Goal: Task Accomplishment & Management: Manage account settings

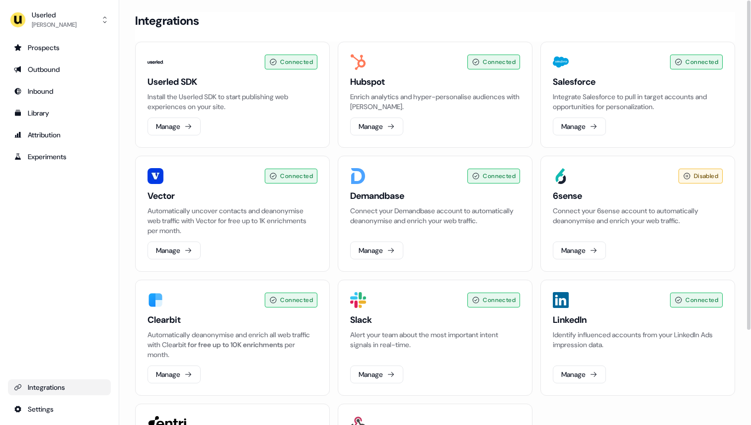
click at [207, 150] on div "Connected Userled SDK Install the Userled SDK to start publishing web experienc…" at bounding box center [435, 281] width 600 height 479
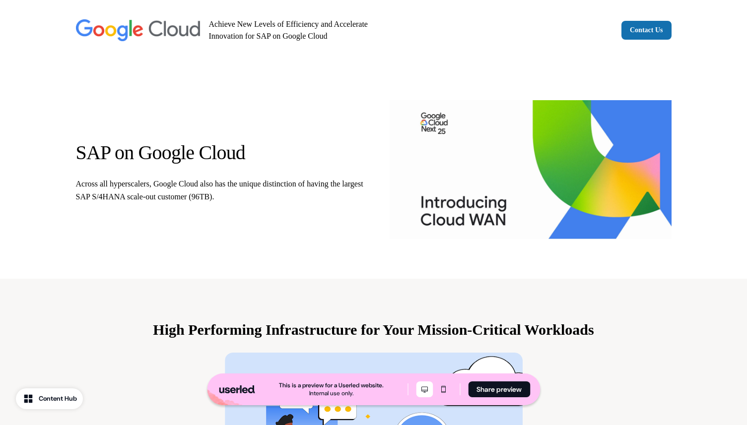
click at [378, 129] on div "SAP on Google Cloud Across all hyperscalers, Google Cloud also has the unique d…" at bounding box center [373, 170] width 655 height 218
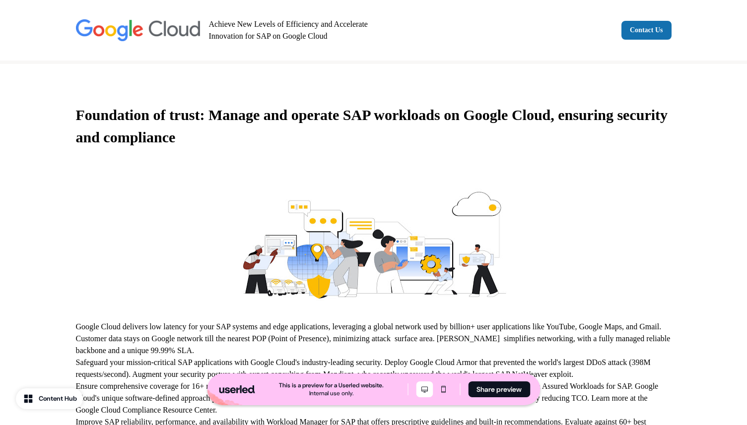
scroll to position [710, 0]
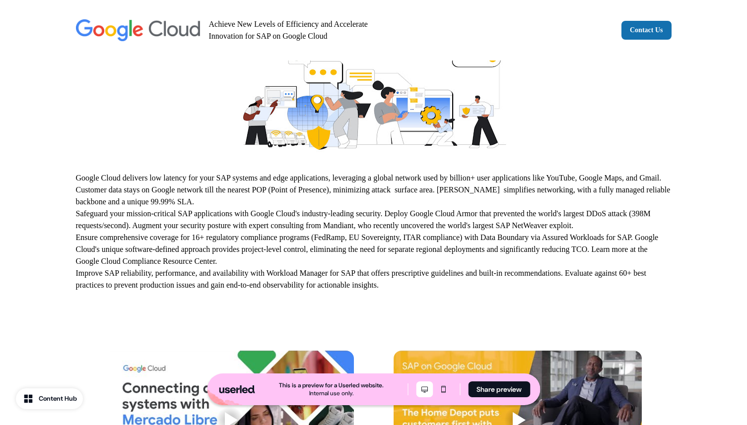
click at [483, 178] on span "Google Cloud delivers low latency for your SAP systems and edge applications, l…" at bounding box center [373, 190] width 595 height 32
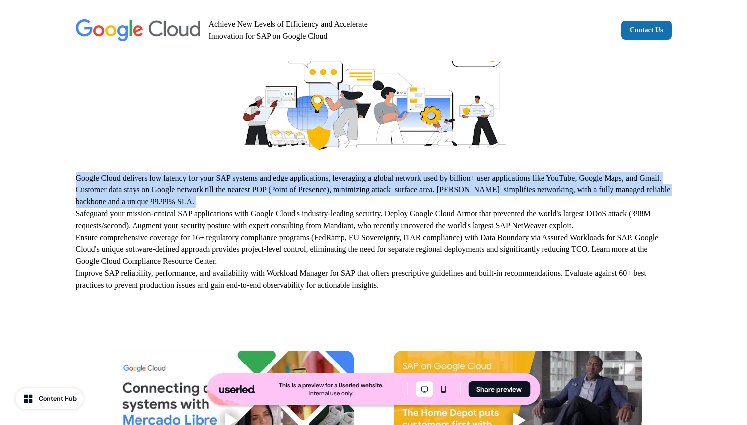
click at [483, 178] on span "Google Cloud delivers low latency for your SAP systems and edge applications, l…" at bounding box center [373, 190] width 595 height 32
click at [482, 188] on span "Google Cloud delivers low latency for your SAP systems and edge applications, l…" at bounding box center [373, 190] width 595 height 32
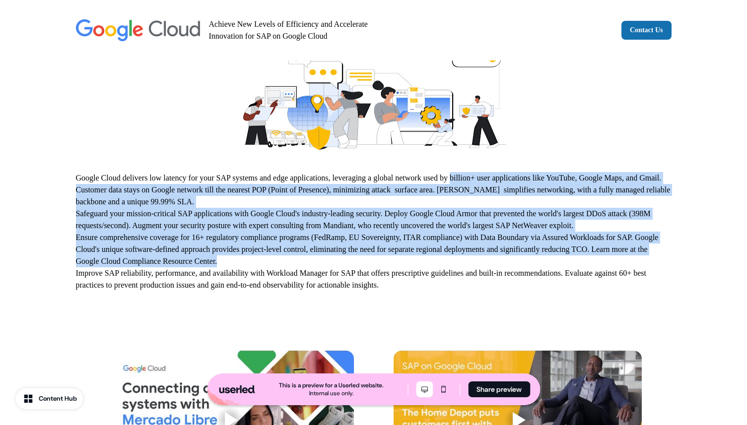
drag, startPoint x: 484, startPoint y: 182, endPoint x: 496, endPoint y: 271, distance: 90.1
click at [496, 271] on p "Google Cloud delivers low latency for your SAP systems and edge applications, l…" at bounding box center [374, 231] width 596 height 119
click at [496, 268] on p "Ensure comprehensive coverage for 16+ regulatory compliance programs (FedRamp, …" at bounding box center [374, 250] width 596 height 36
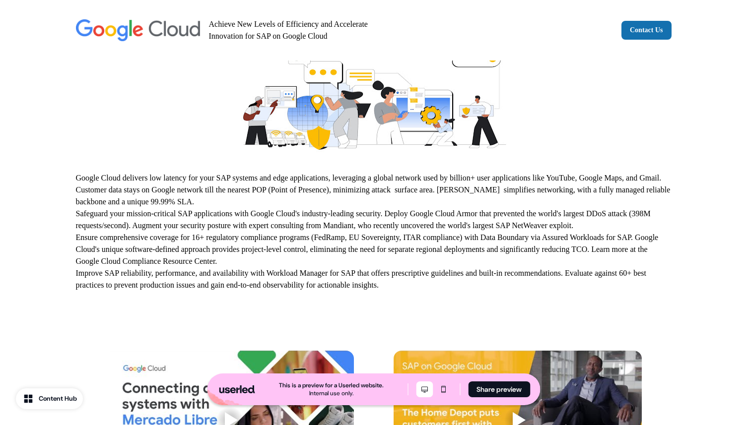
click at [496, 268] on p "Ensure comprehensive coverage for 16+ regulatory compliance programs (FedRamp, …" at bounding box center [374, 250] width 596 height 36
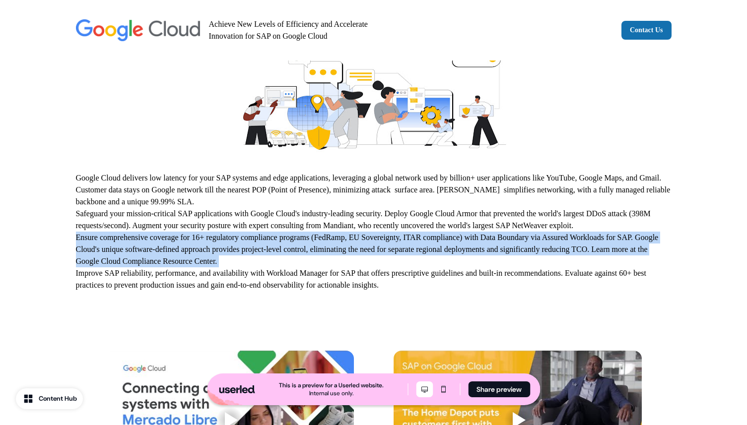
click at [496, 268] on p "Ensure comprehensive coverage for 16+ regulatory compliance programs (FedRamp, …" at bounding box center [374, 250] width 596 height 36
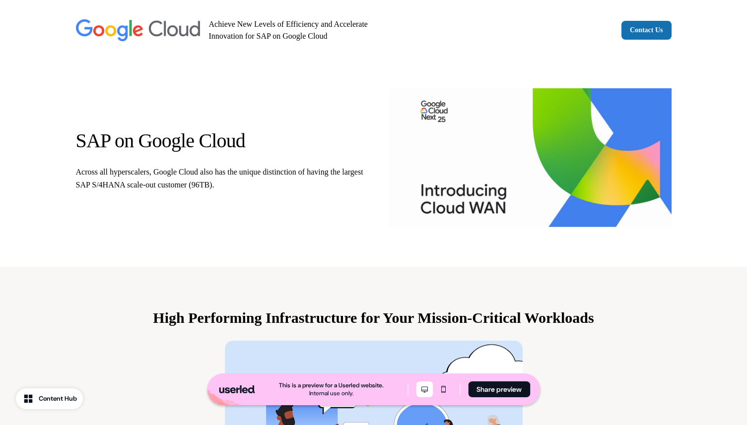
scroll to position [0, 0]
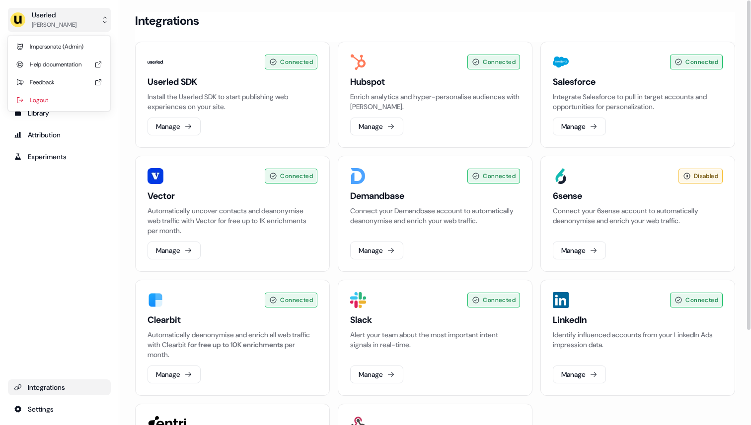
click at [89, 16] on button "Userled Ryan Hennessy" at bounding box center [59, 20] width 103 height 24
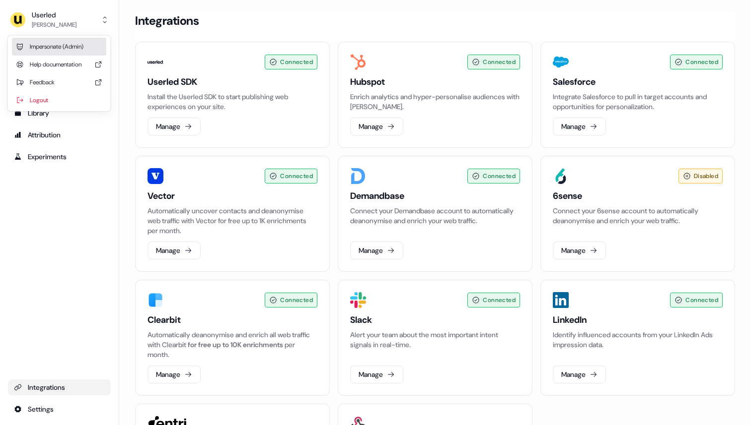
click at [84, 47] on div "Impersonate (Admin)" at bounding box center [59, 47] width 94 height 18
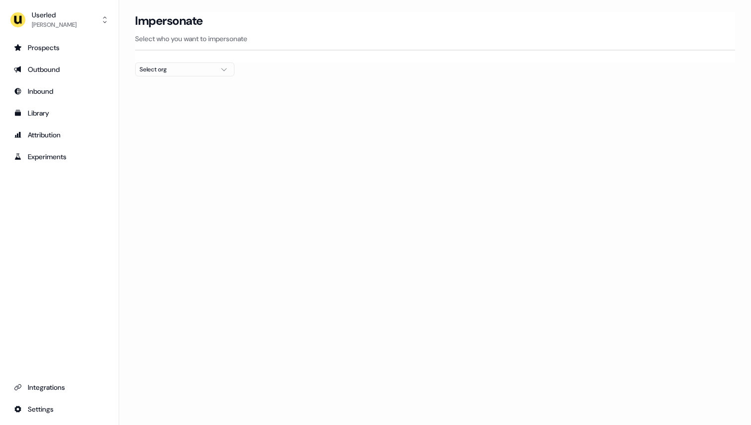
click at [188, 77] on div at bounding box center [435, 80] width 600 height 8
click at [190, 69] on div "Select org" at bounding box center [176, 70] width 74 height 10
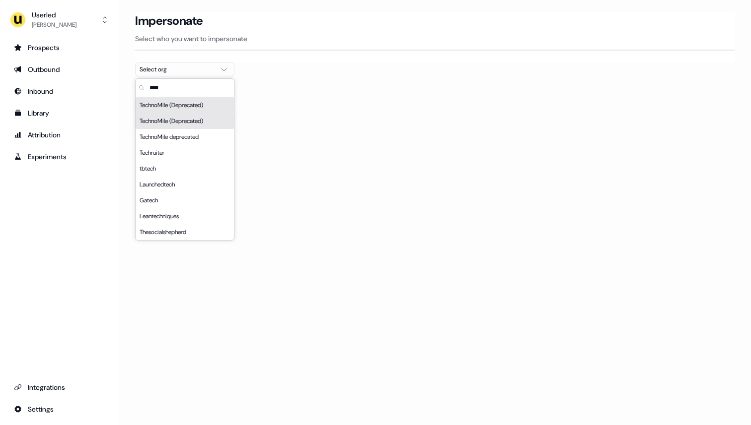
type input "****"
click at [322, 122] on div "Loading... Impersonate Select who you want to impersonate Select org" at bounding box center [434, 212] width 631 height 425
